Goal: Information Seeking & Learning: Learn about a topic

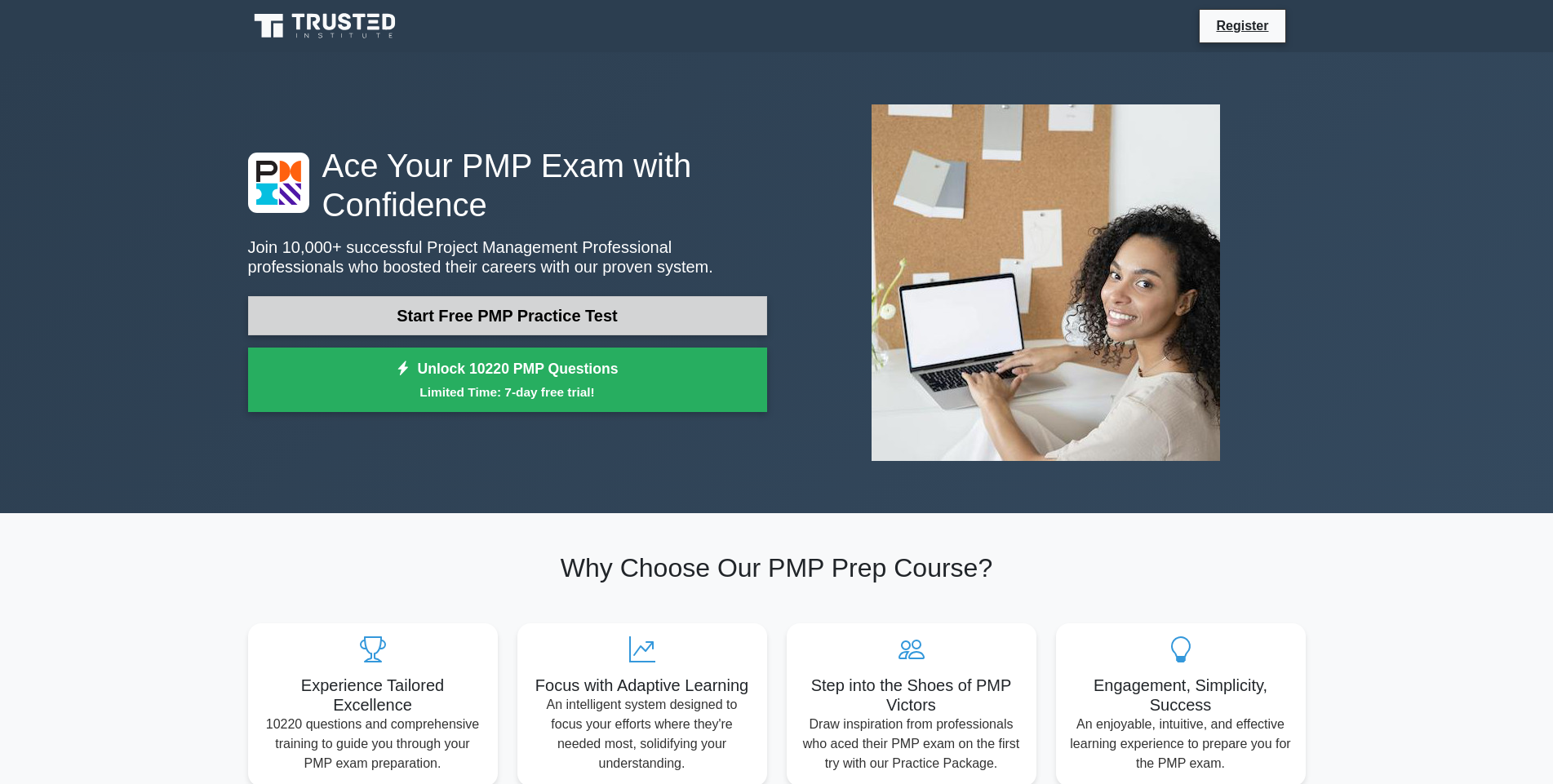
click at [456, 312] on link "Start Free PMP Practice Test" at bounding box center [508, 316] width 519 height 39
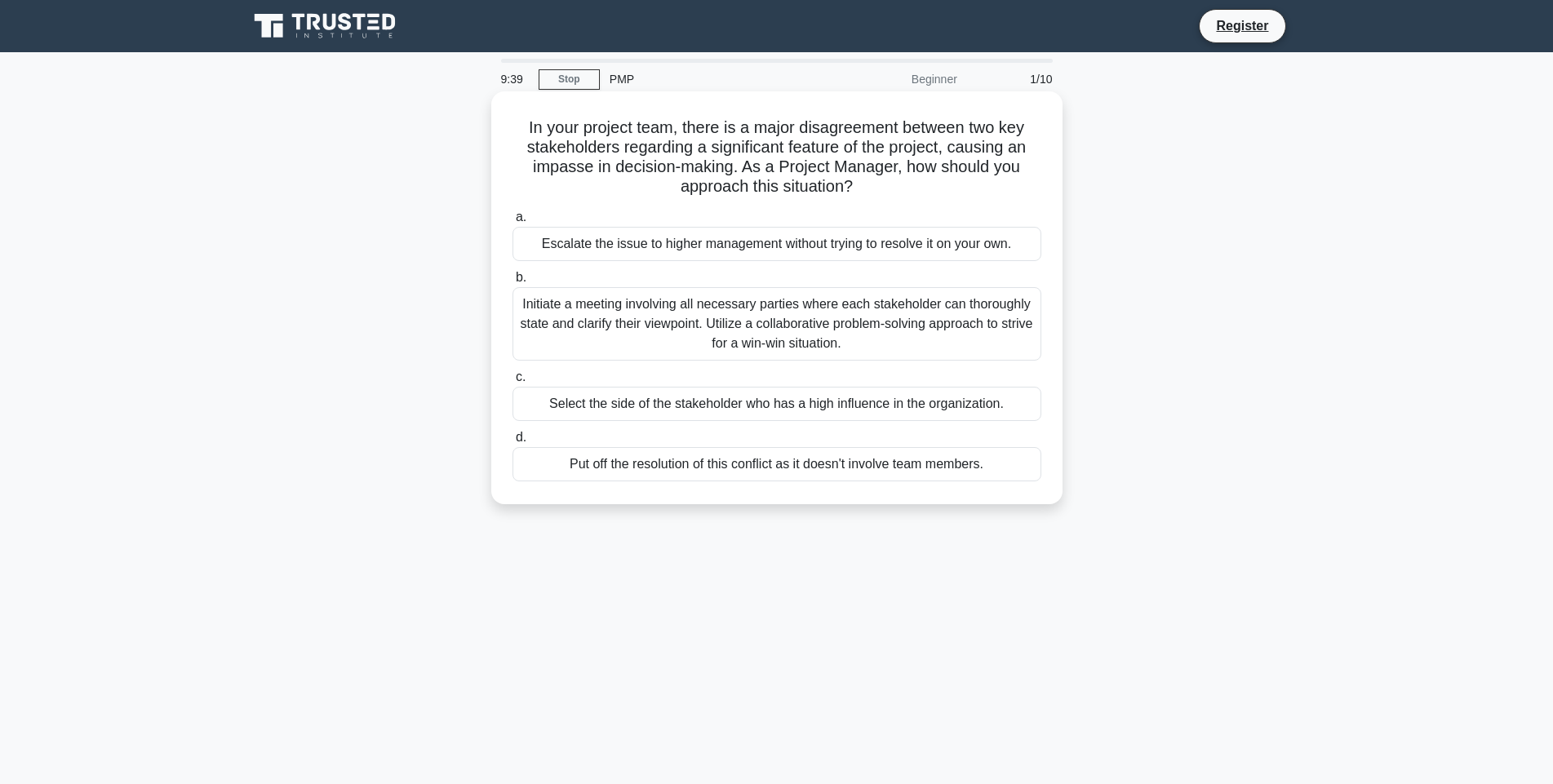
click at [656, 319] on div "Initiate a meeting involving all necessary parties where each stakeholder can t…" at bounding box center [777, 323] width 529 height 73
click at [512, 283] on input "b. Initiate a meeting involving all necessary parties where each stakeholder ca…" at bounding box center [512, 277] width 0 height 11
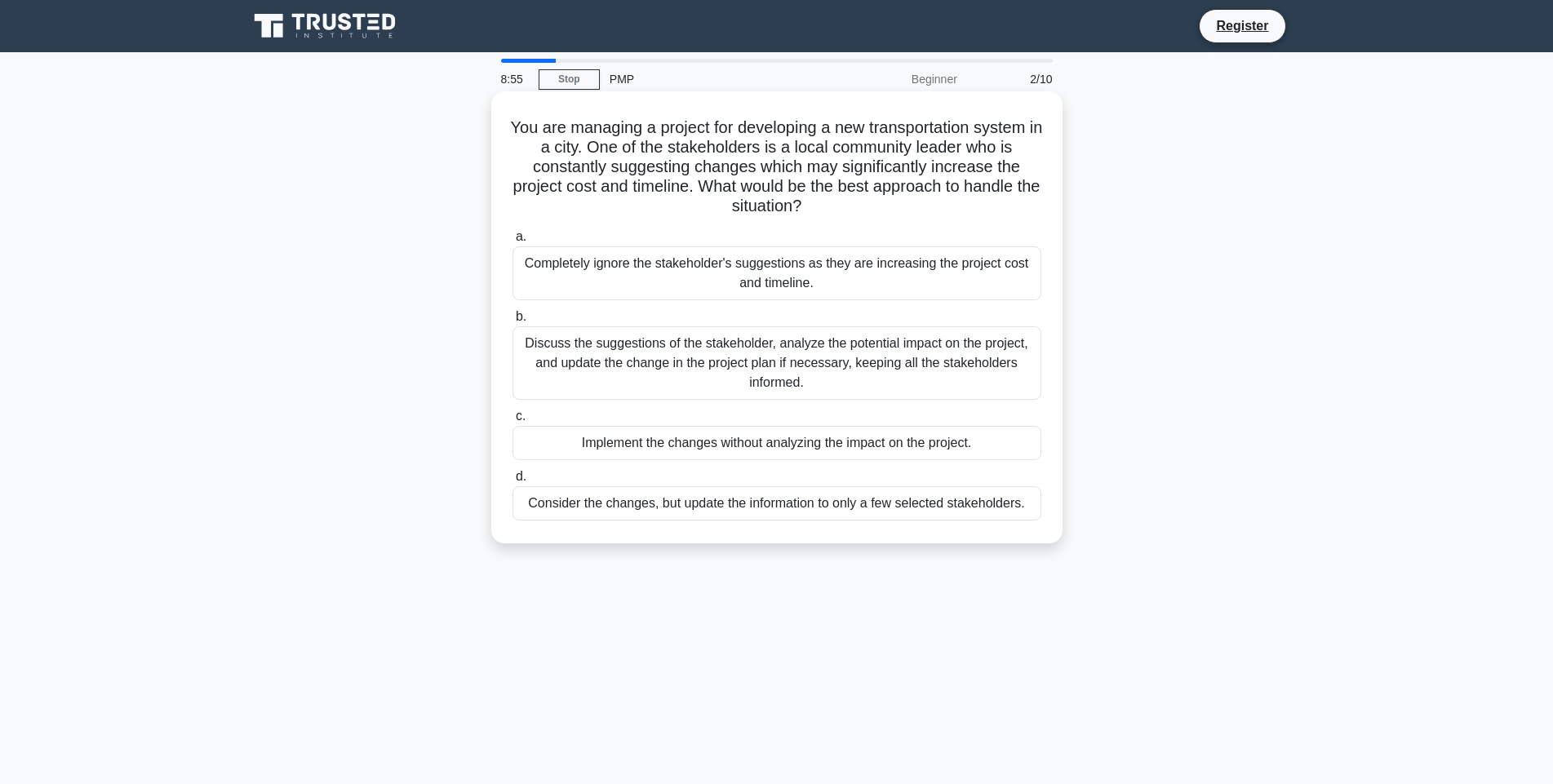
click at [641, 369] on div "Discuss the suggestions of the stakeholder, analyze the potential impact on the…" at bounding box center [777, 362] width 529 height 73
click at [512, 322] on input "b. Discuss the suggestions of the stakeholder, analyze the potential impact on …" at bounding box center [512, 317] width 0 height 11
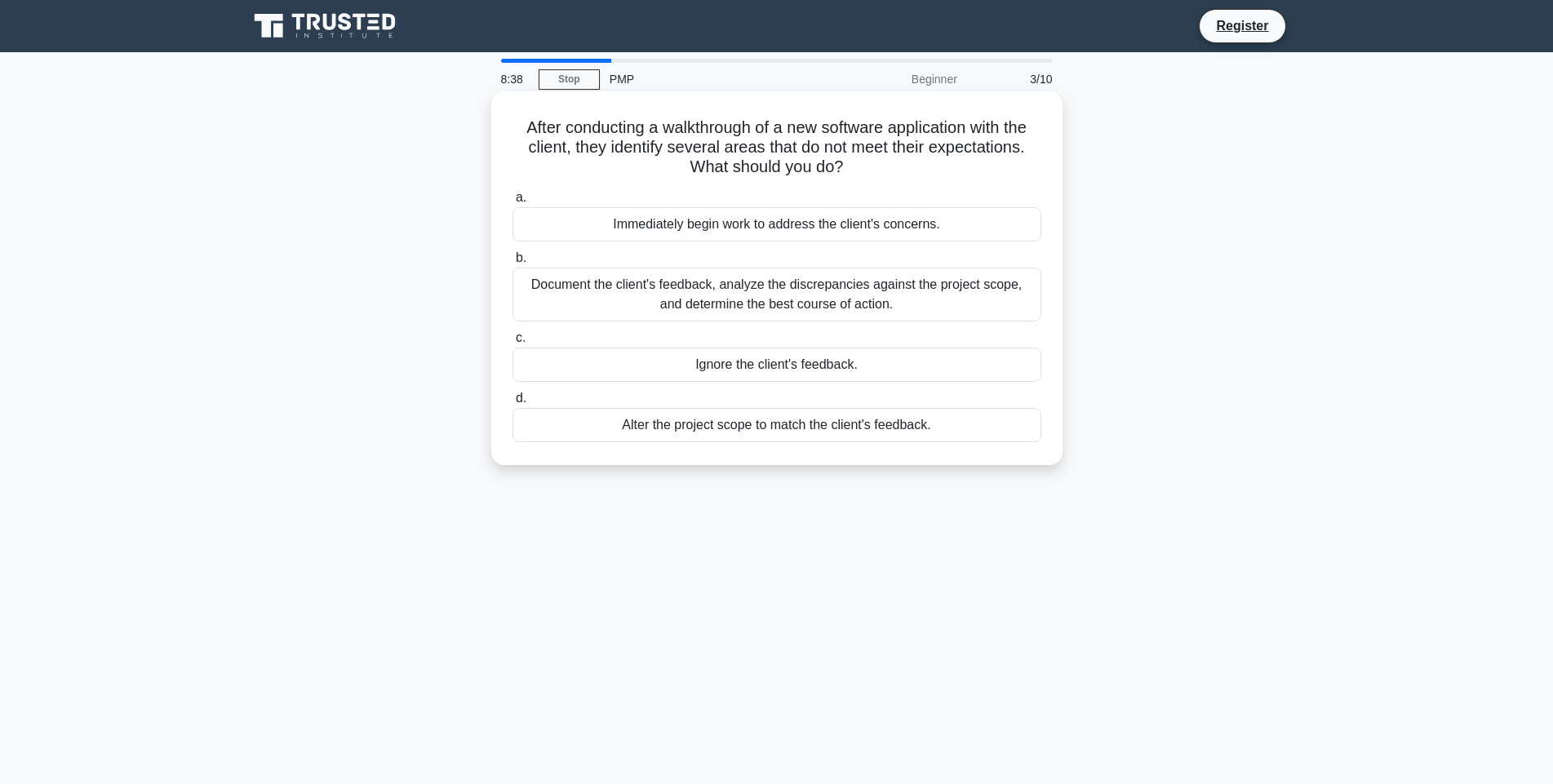
click at [816, 304] on div "Document the client's feedback, analyze the discrepancies against the project s…" at bounding box center [777, 295] width 529 height 54
click at [512, 264] on input "b. Document the client's feedback, analyze the discrepancies against the projec…" at bounding box center [512, 258] width 0 height 11
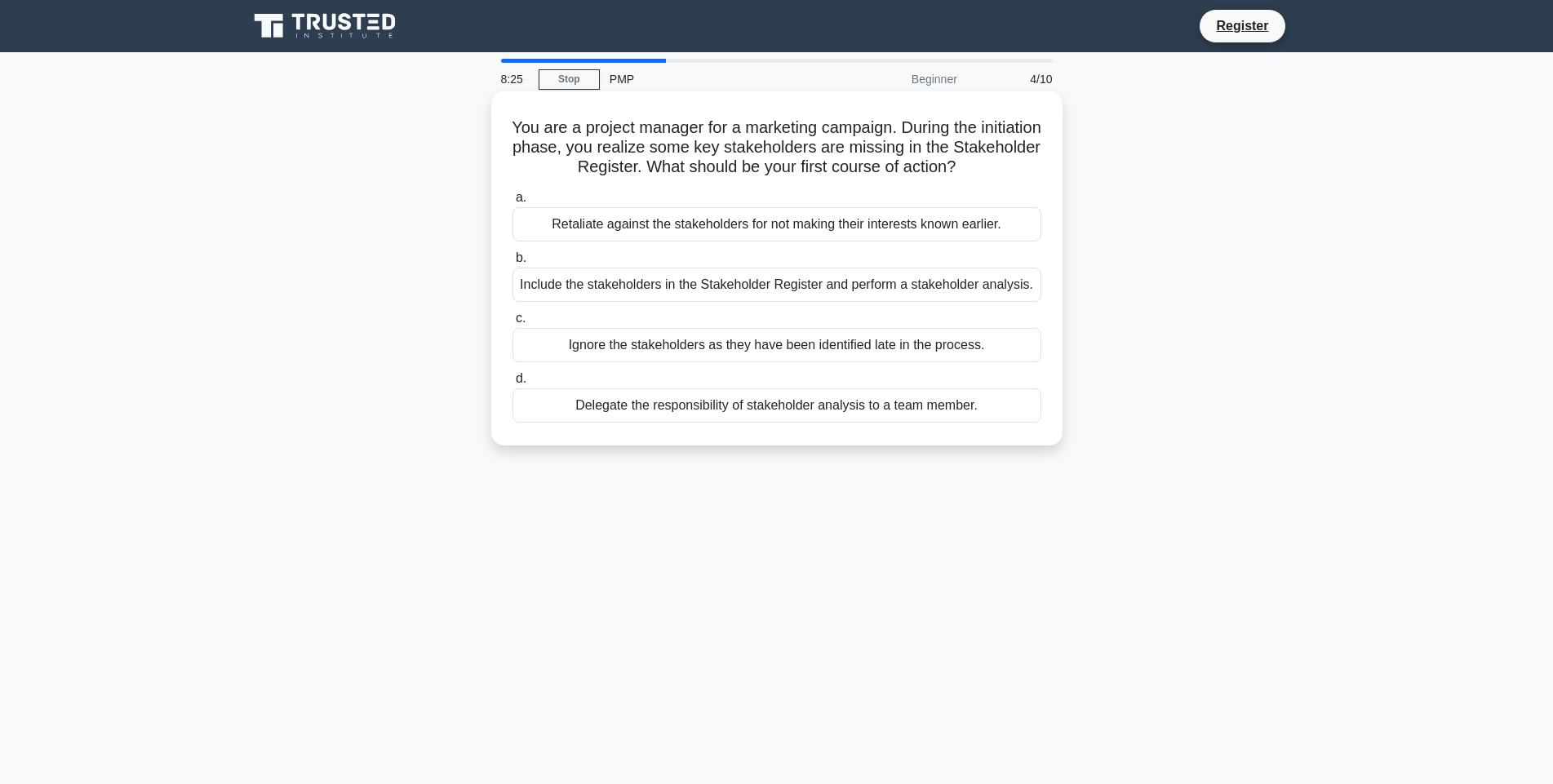
click at [655, 285] on div "Include the stakeholders in the Stakeholder Register and perform a stakeholder …" at bounding box center [777, 285] width 529 height 34
click at [512, 264] on input "b. Include the stakeholders in the Stakeholder Register and perform a stakehold…" at bounding box center [512, 258] width 0 height 11
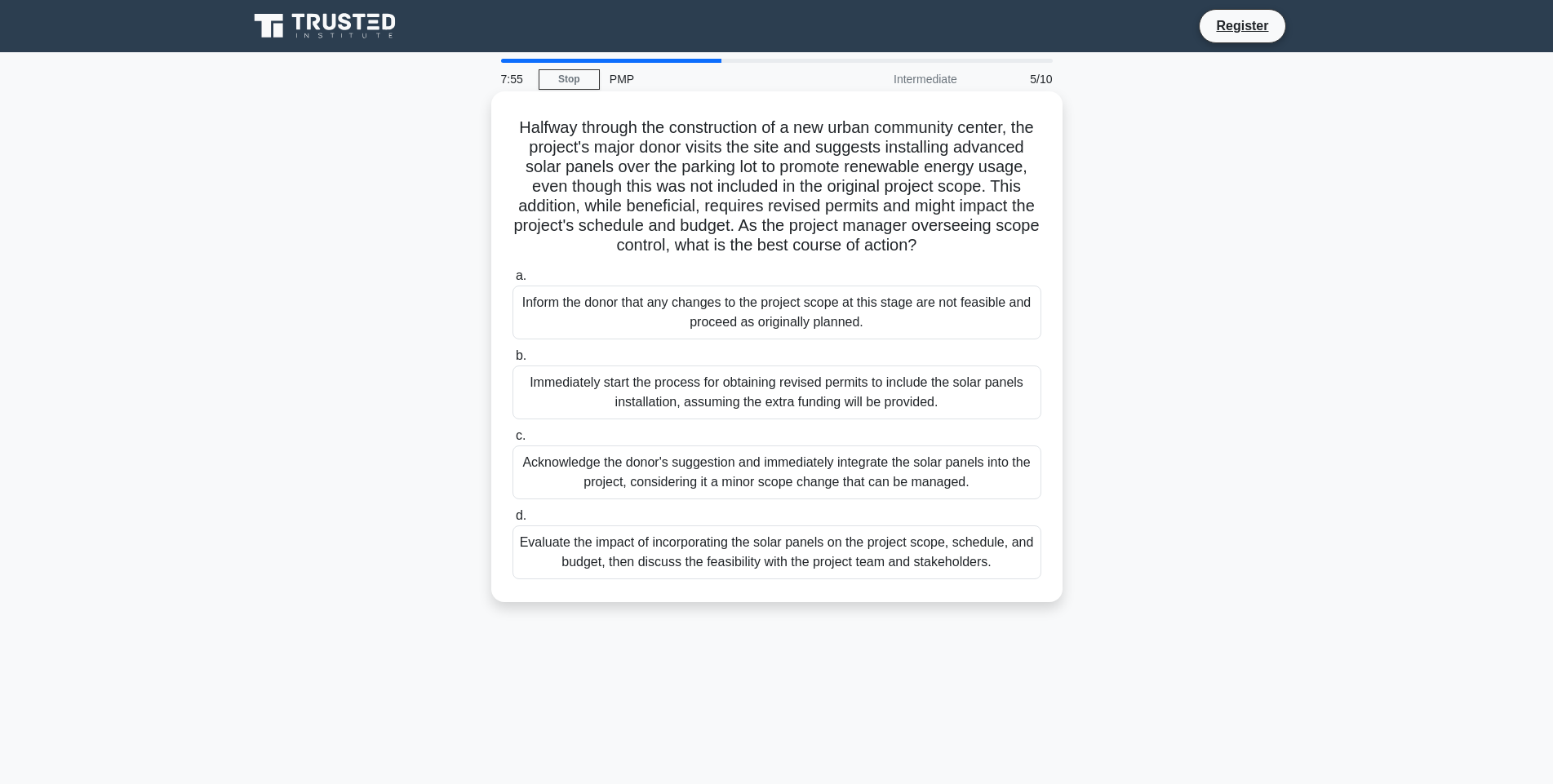
click at [650, 574] on div "Evaluate the impact of incorporating the solar panels on the project scope, sch…" at bounding box center [777, 552] width 529 height 54
click at [512, 521] on input "d. Evaluate the impact of incorporating the solar panels on the project scope, …" at bounding box center [512, 516] width 0 height 11
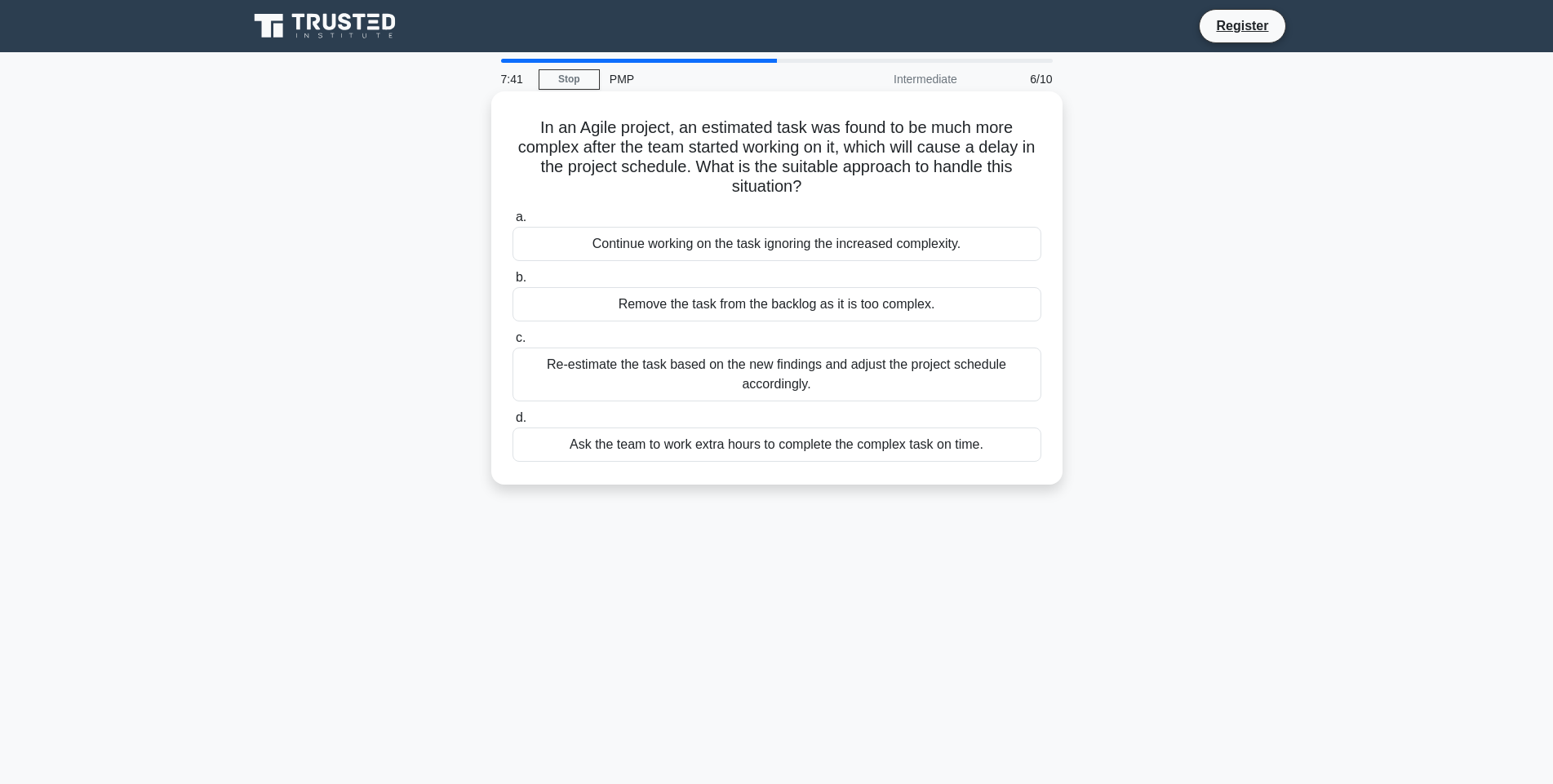
click at [695, 379] on div "Re-estimate the task based on the new findings and adjust the project schedule …" at bounding box center [777, 374] width 529 height 54
click at [512, 343] on input "c. Re-estimate the task based on the new findings and adjust the project schedu…" at bounding box center [512, 337] width 0 height 11
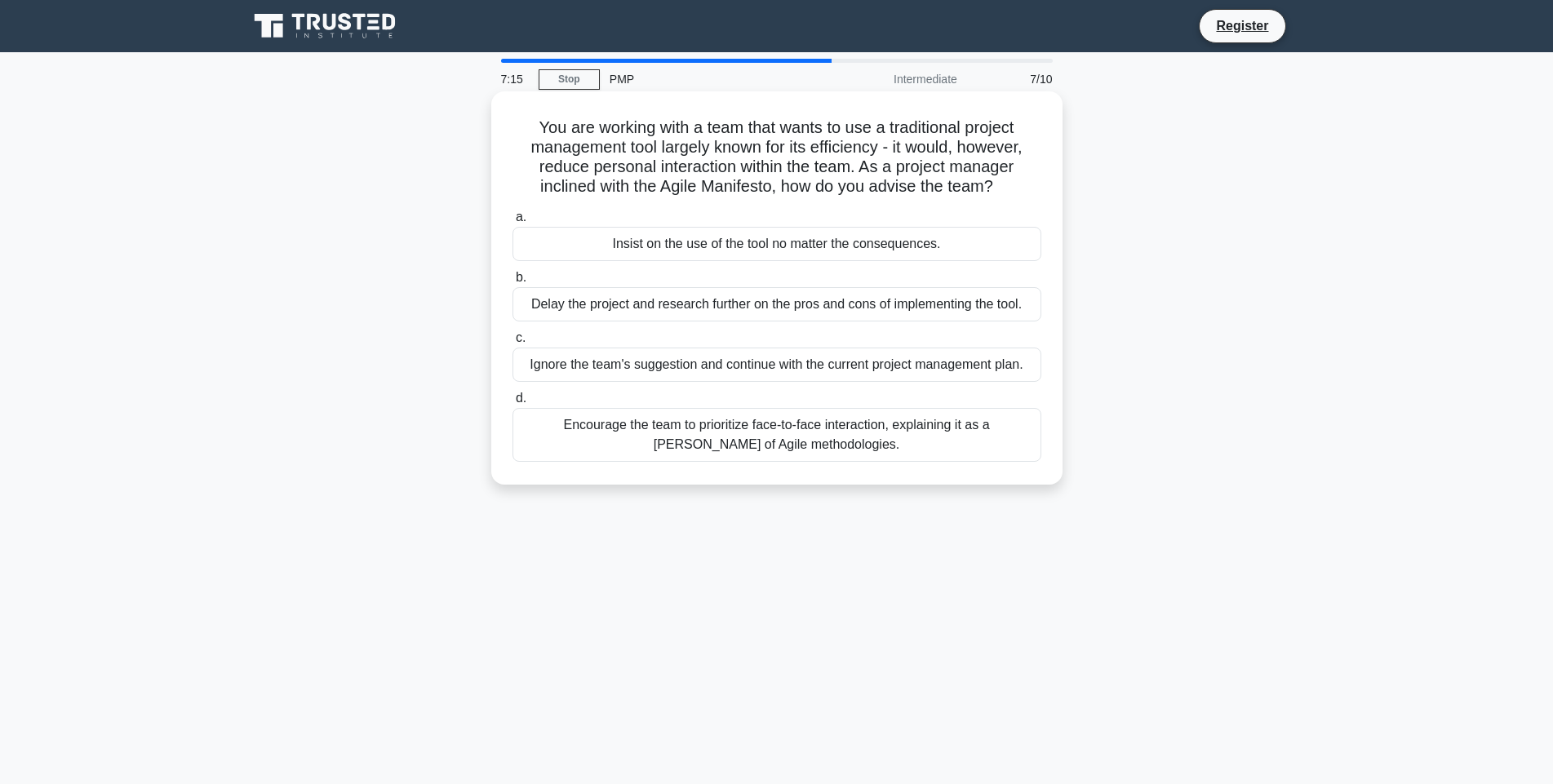
click at [637, 449] on div "Encourage the team to prioritize face-to-face interaction, explaining it as a t…" at bounding box center [777, 435] width 529 height 54
click at [512, 404] on input "d. Encourage the team to prioritize face-to-face interaction, explaining it as …" at bounding box center [512, 398] width 0 height 11
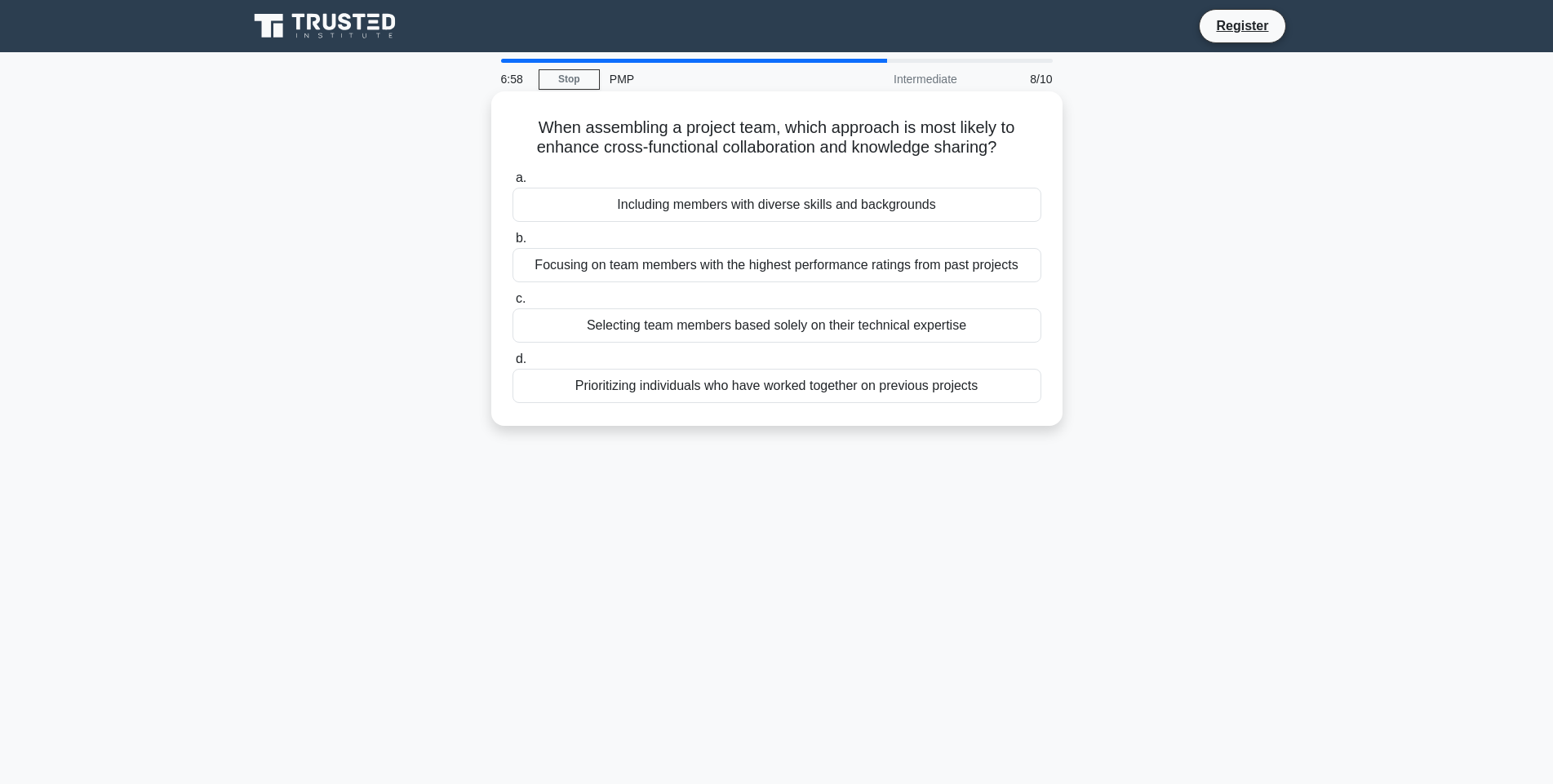
click at [645, 380] on div "Prioritizing individuals who have worked together on previous projects" at bounding box center [777, 386] width 529 height 34
click at [512, 364] on input "d. Prioritizing individuals who have worked together on previous projects" at bounding box center [512, 359] width 0 height 11
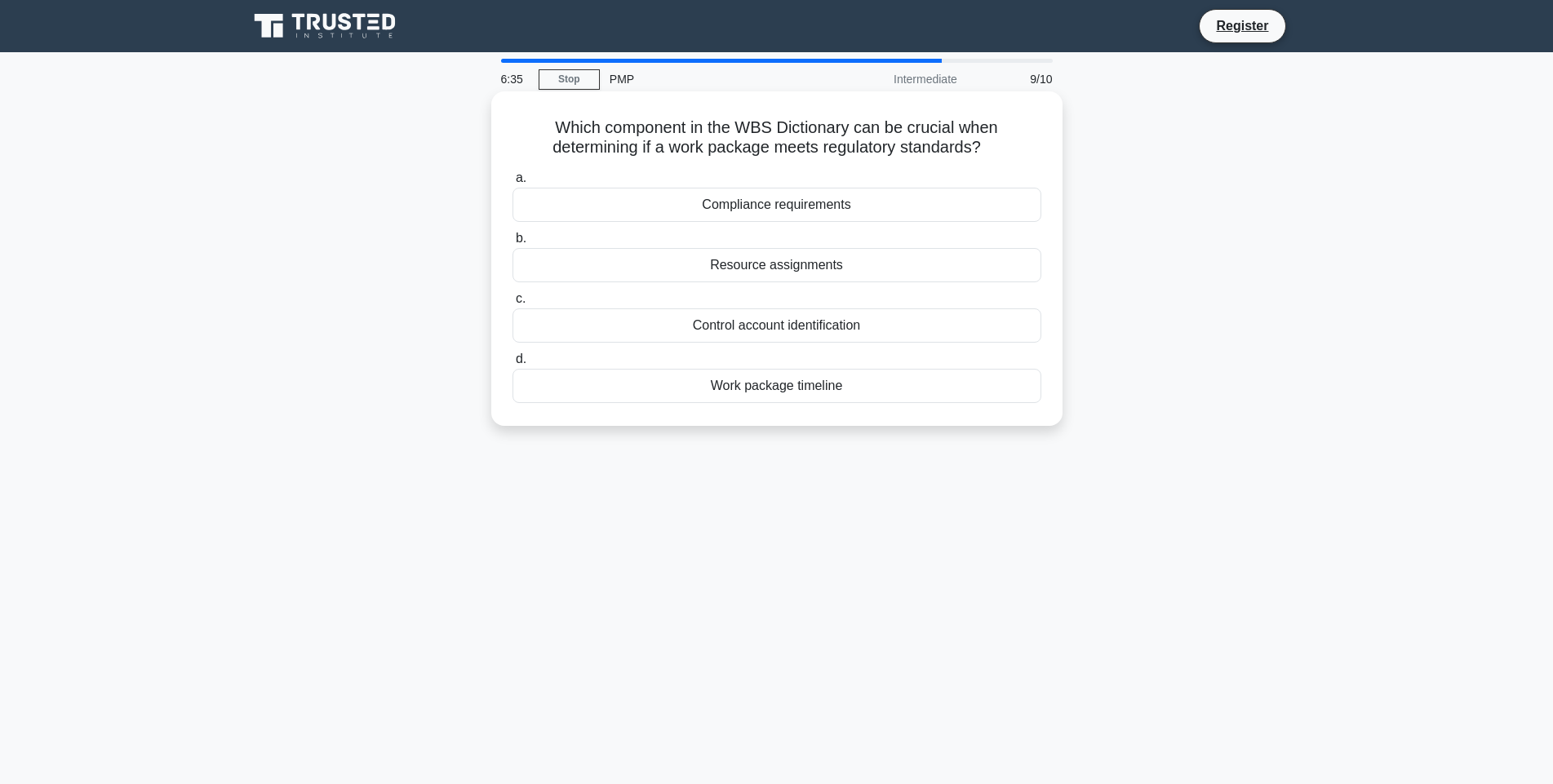
click at [786, 209] on div "Compliance requirements" at bounding box center [777, 205] width 529 height 34
click at [512, 184] on input "a. Compliance requirements" at bounding box center [512, 178] width 0 height 11
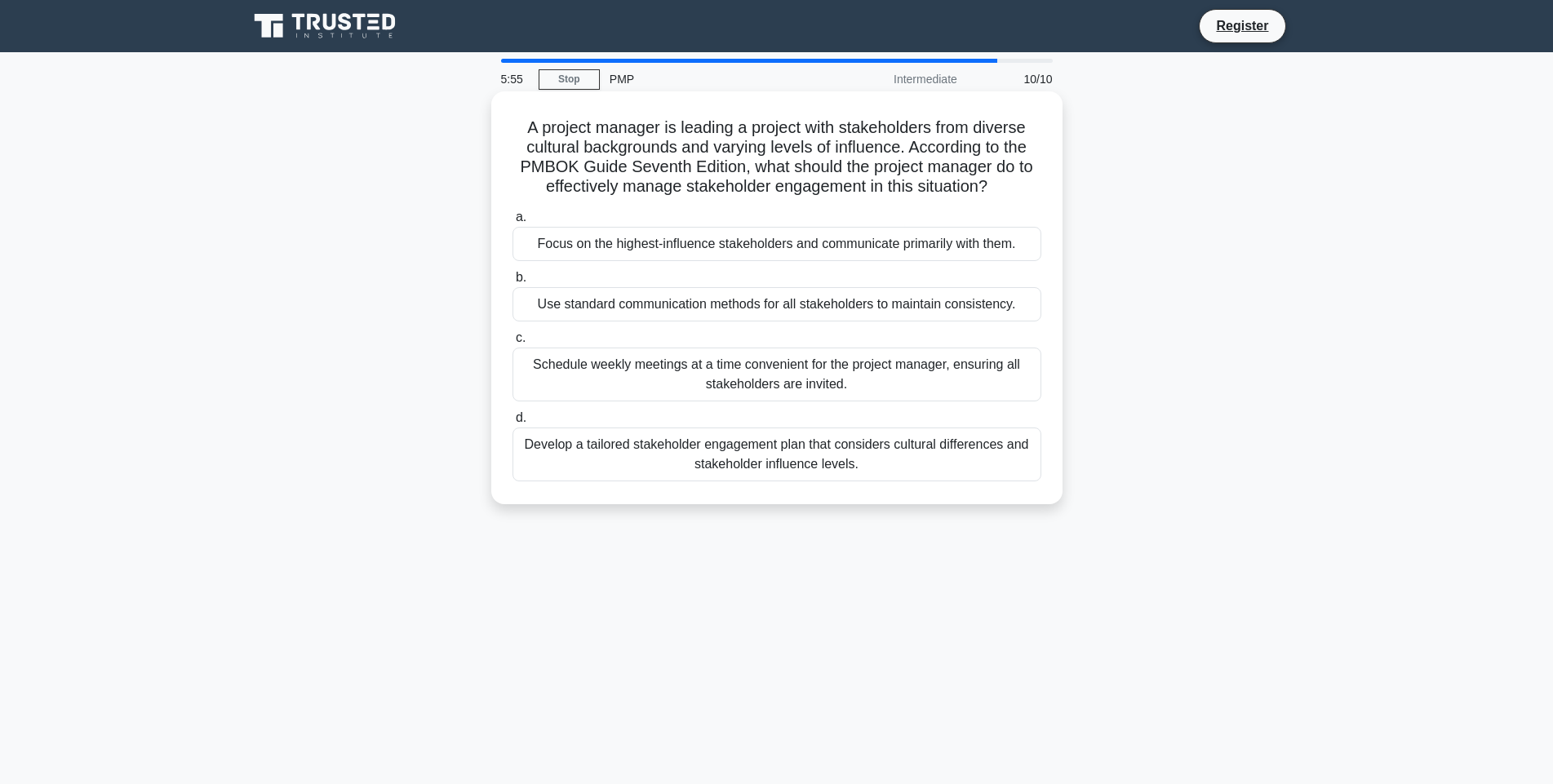
click at [778, 455] on div "Develop a tailored stakeholder engagement plan that considers cultural differen…" at bounding box center [777, 455] width 529 height 54
click at [512, 424] on input "d. Develop a tailored stakeholder engagement plan that considers cultural diffe…" at bounding box center [512, 418] width 0 height 11
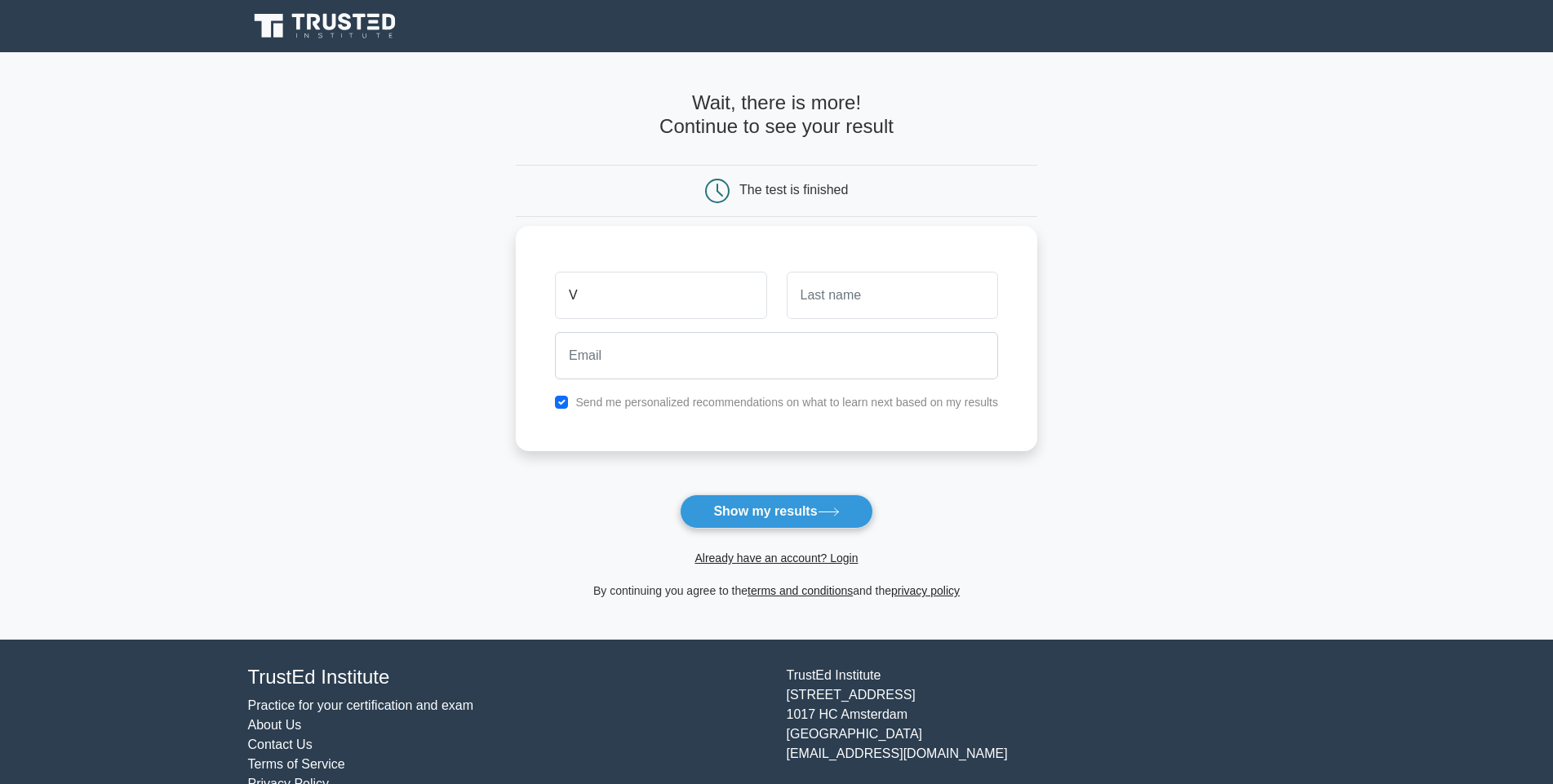
type input "Vernatria"
click at [848, 301] on input "text" at bounding box center [892, 296] width 211 height 48
type input "[PERSON_NAME]"
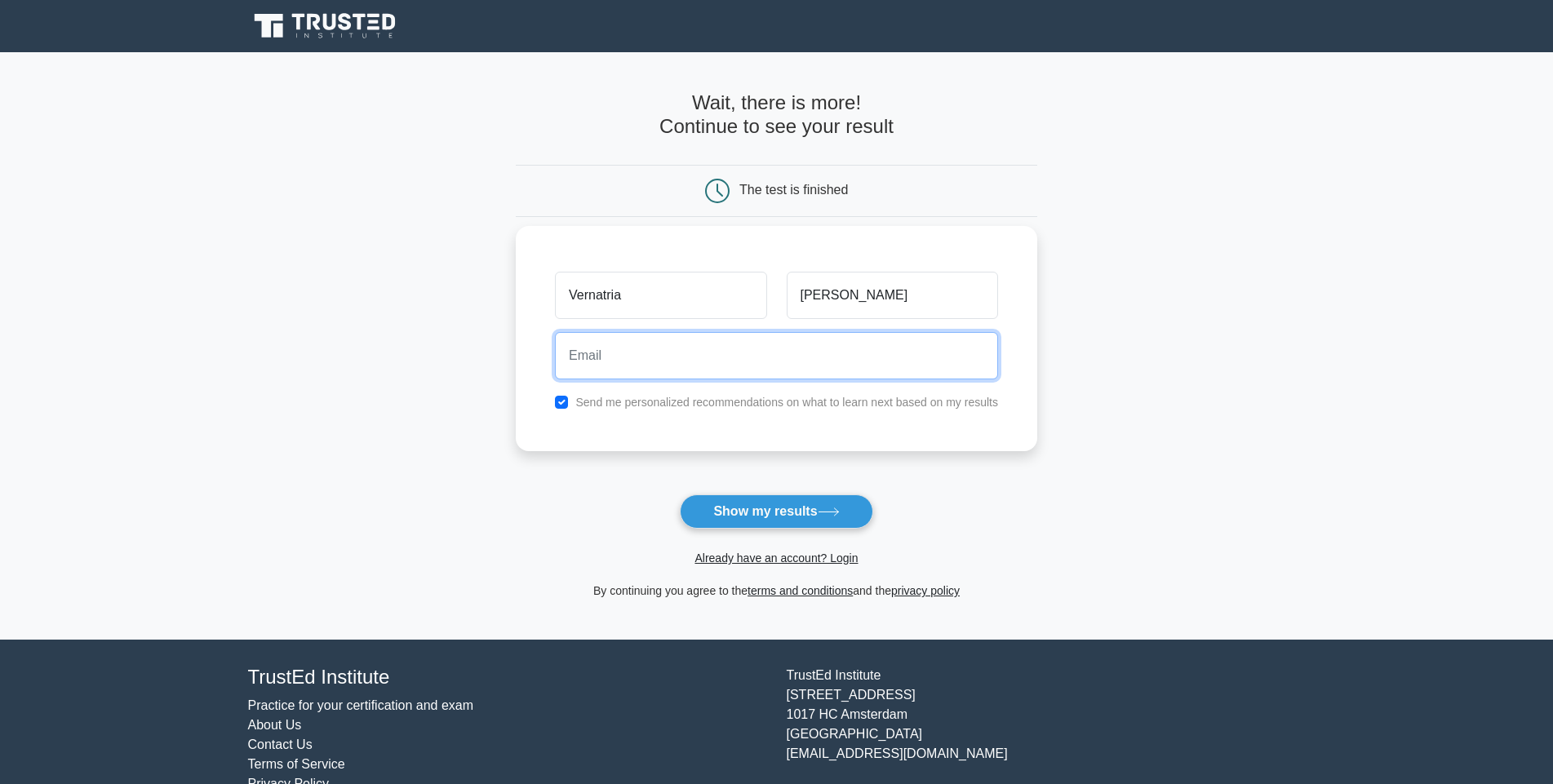
click at [658, 362] on input "email" at bounding box center [777, 355] width 443 height 48
type input "shondat35@gmail.com"
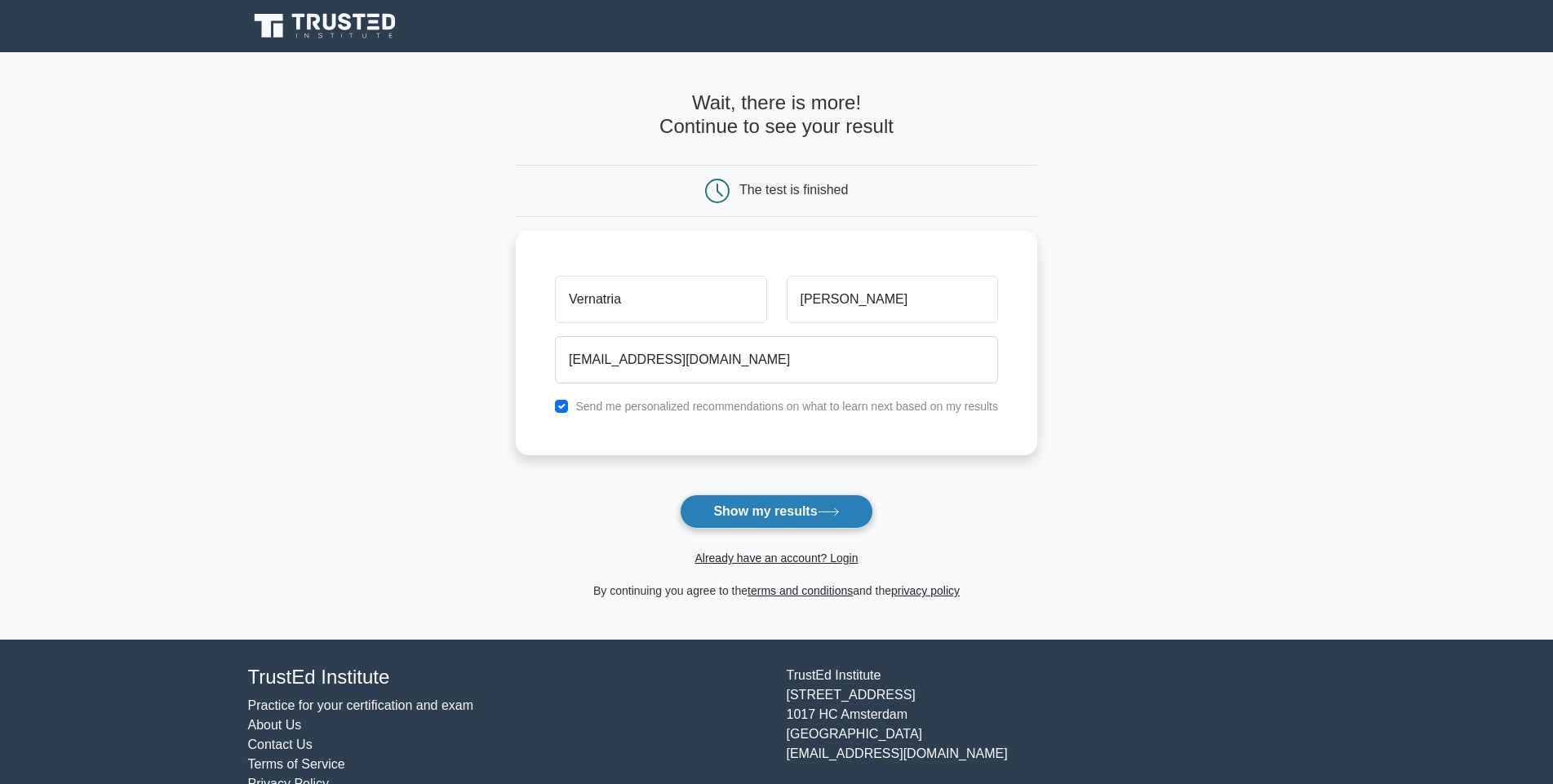
click at [754, 509] on button "Show my results" at bounding box center [776, 511] width 192 height 34
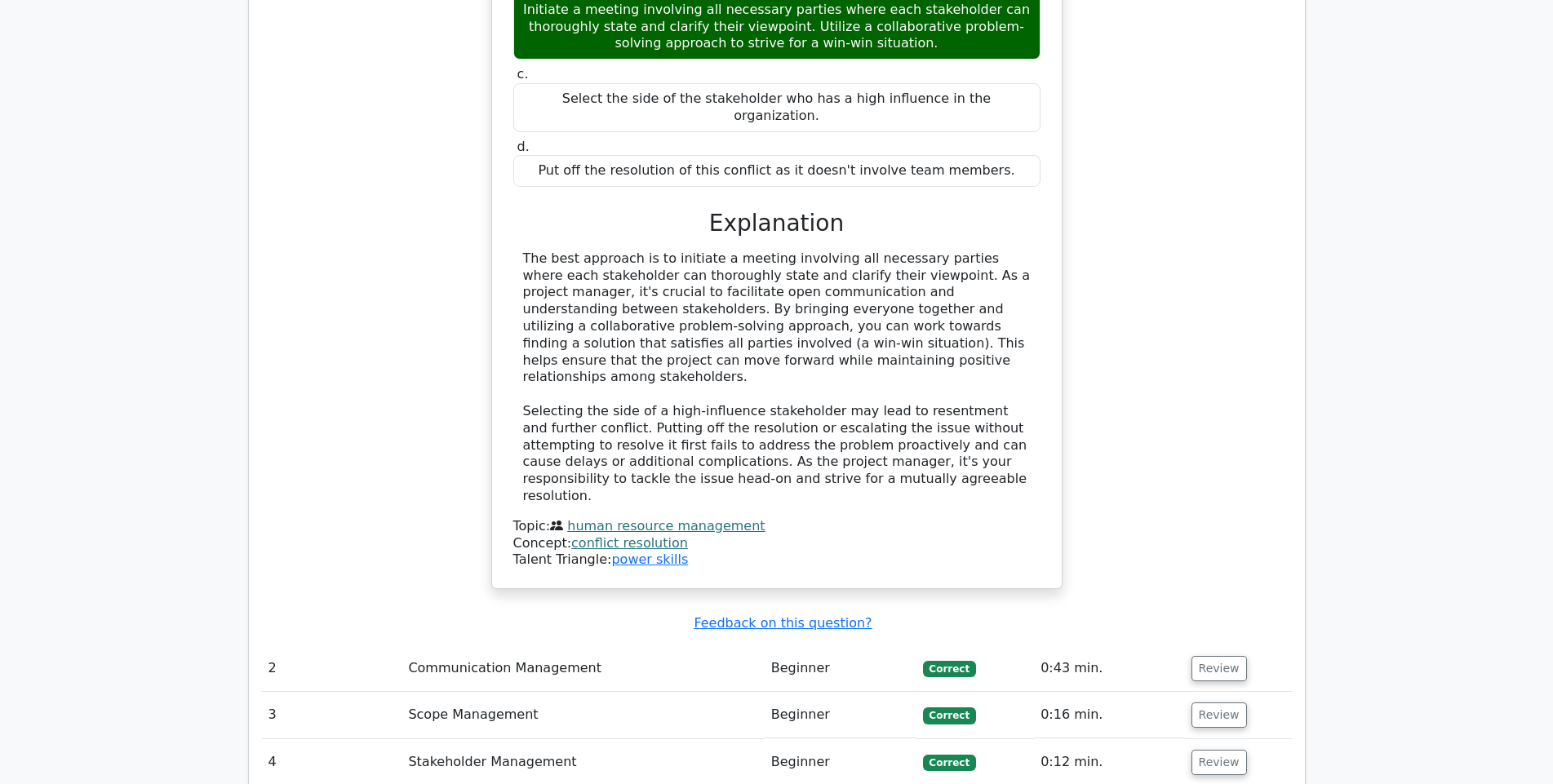
scroll to position [2120, 0]
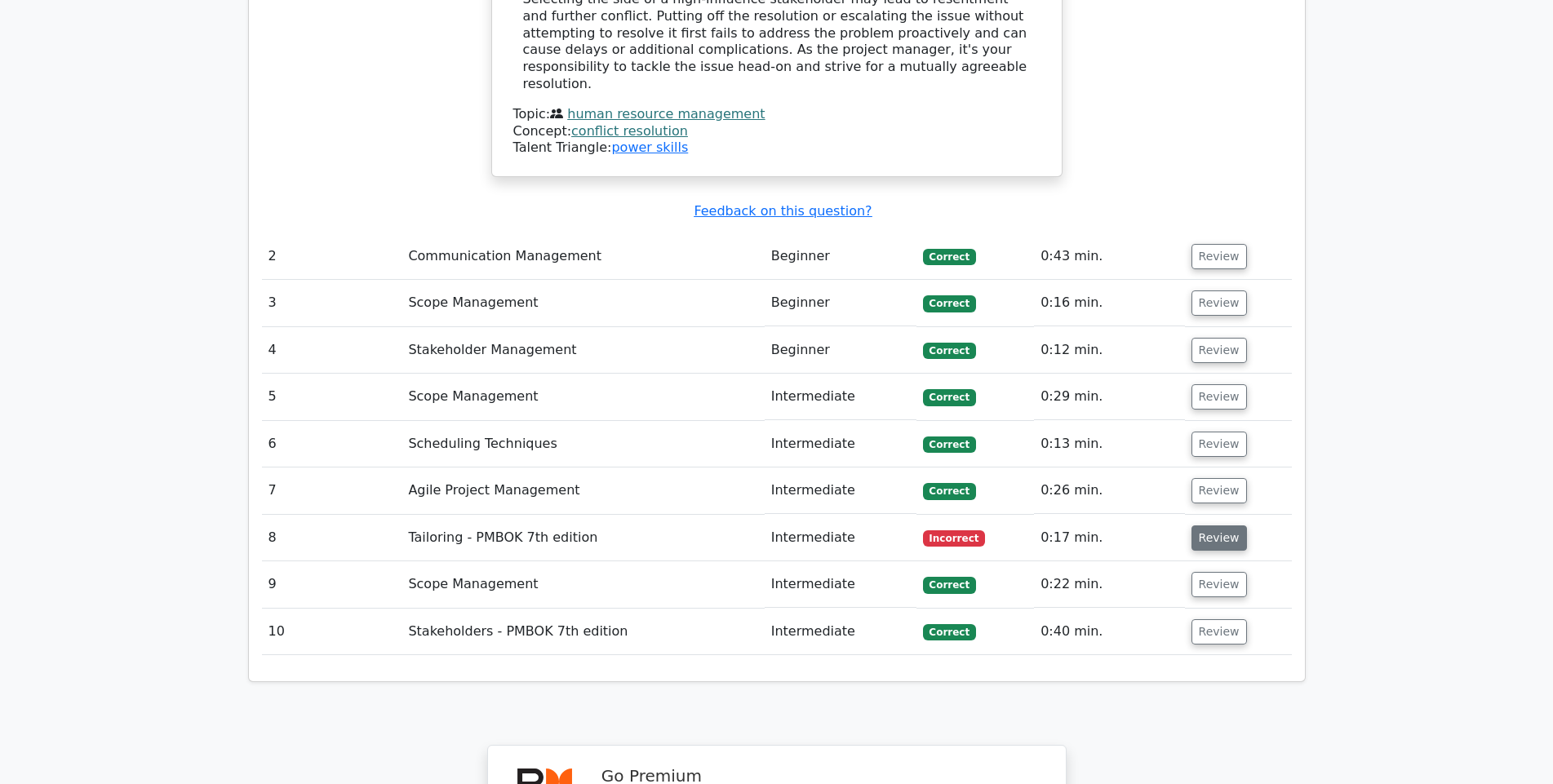
click at [1215, 525] on button "Review" at bounding box center [1220, 538] width 56 height 25
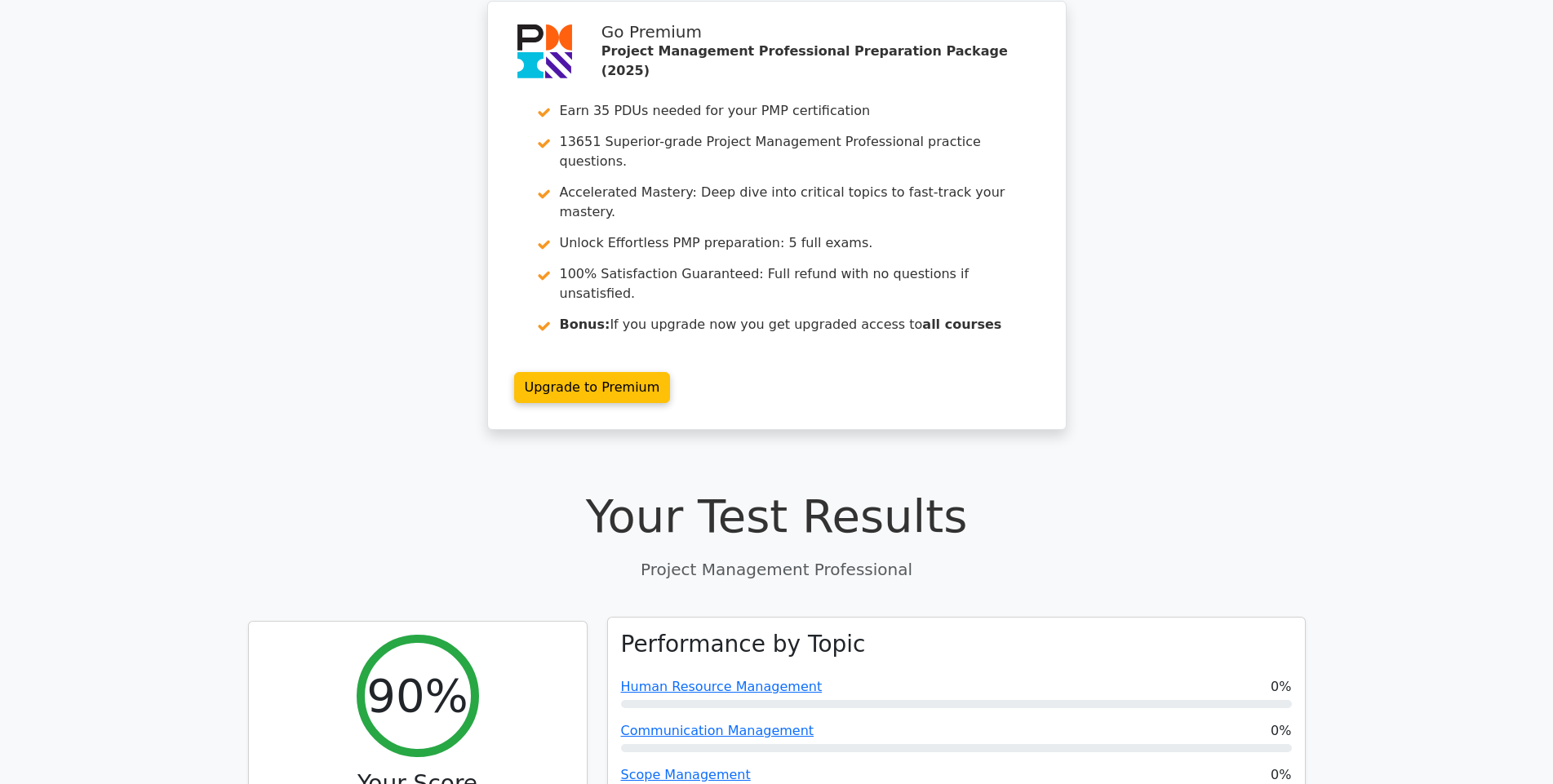
scroll to position [0, 0]
